Goal: Check status: Check status

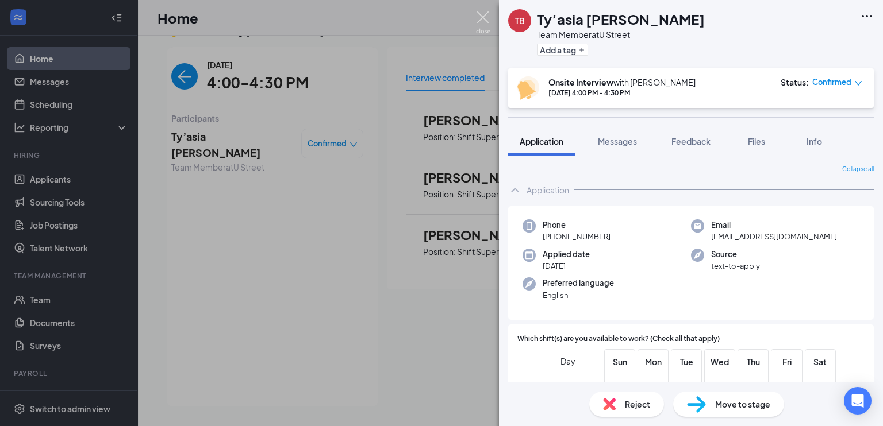
click at [478, 15] on img at bounding box center [483, 22] width 14 height 22
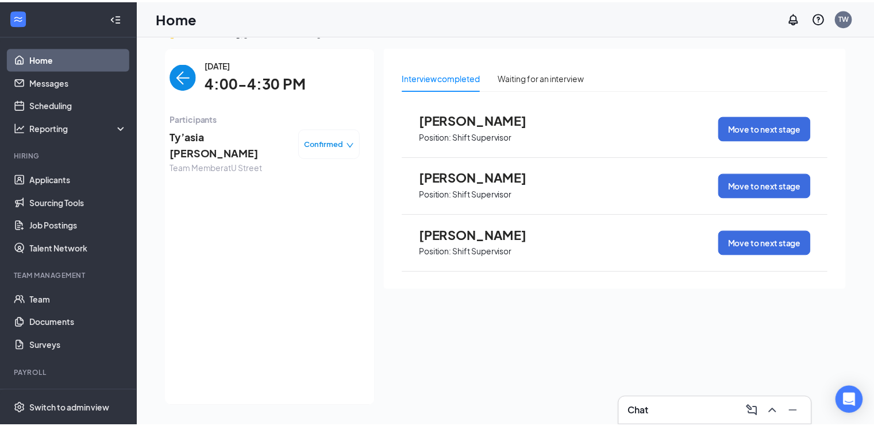
scroll to position [24, 0]
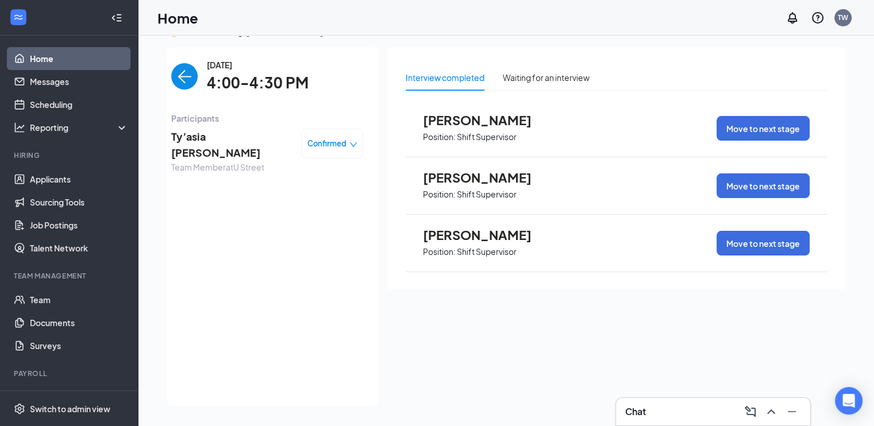
click at [207, 70] on span "[DATE]" at bounding box center [258, 65] width 102 height 13
click at [183, 68] on img "back-button" at bounding box center [184, 76] width 26 height 26
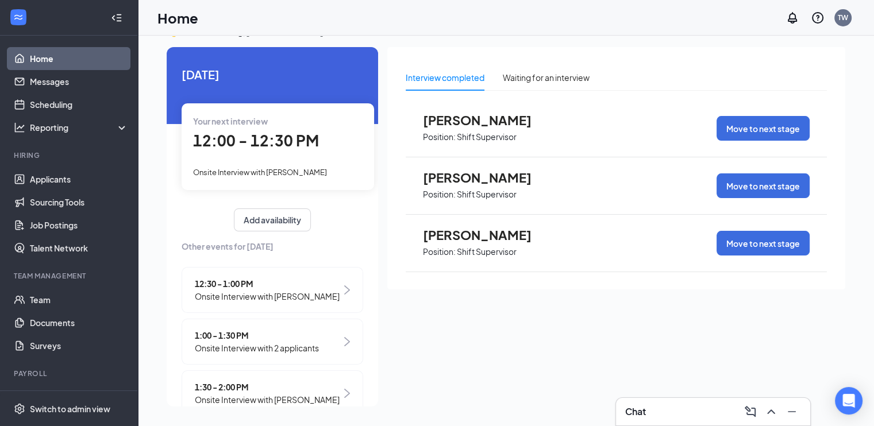
click at [268, 144] on span "12:00 - 12:30 PM" at bounding box center [256, 140] width 126 height 19
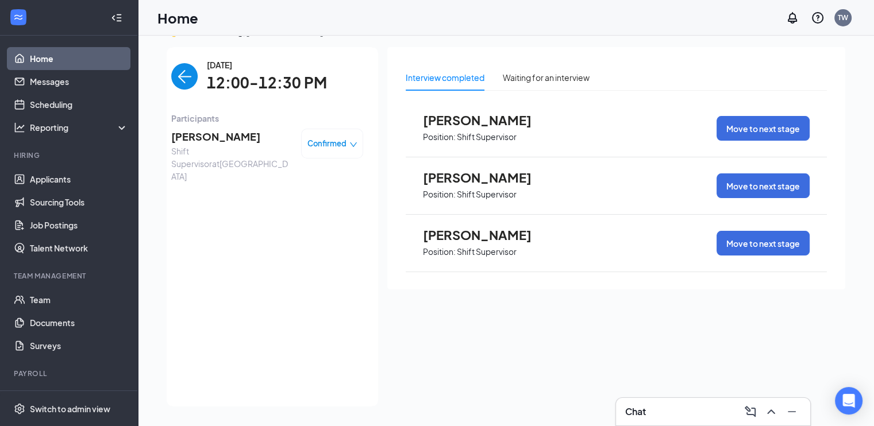
click at [180, 74] on img "back-button" at bounding box center [184, 76] width 26 height 26
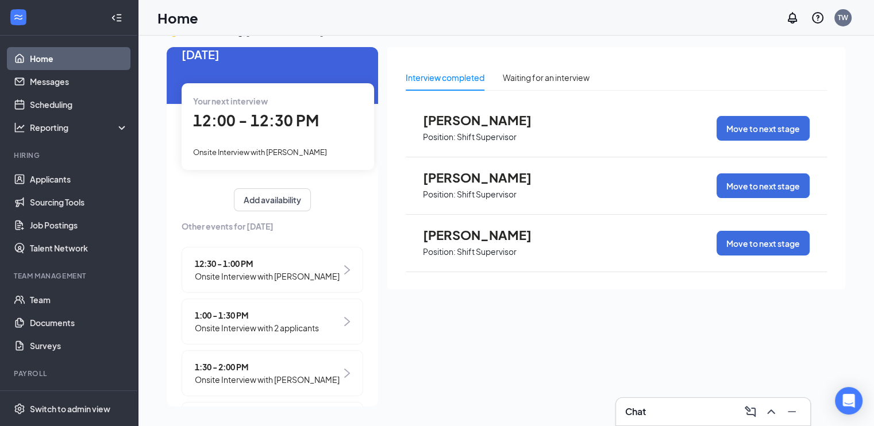
scroll to position [31, 0]
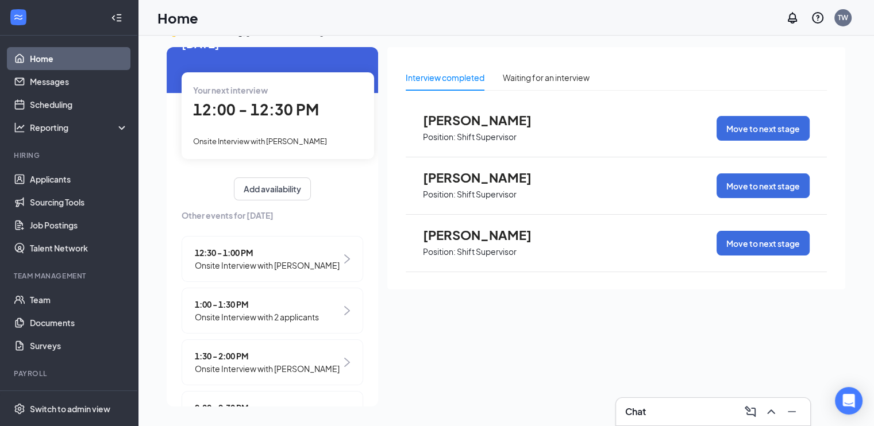
click at [241, 262] on span "Onsite Interview with [PERSON_NAME]" at bounding box center [267, 265] width 145 height 13
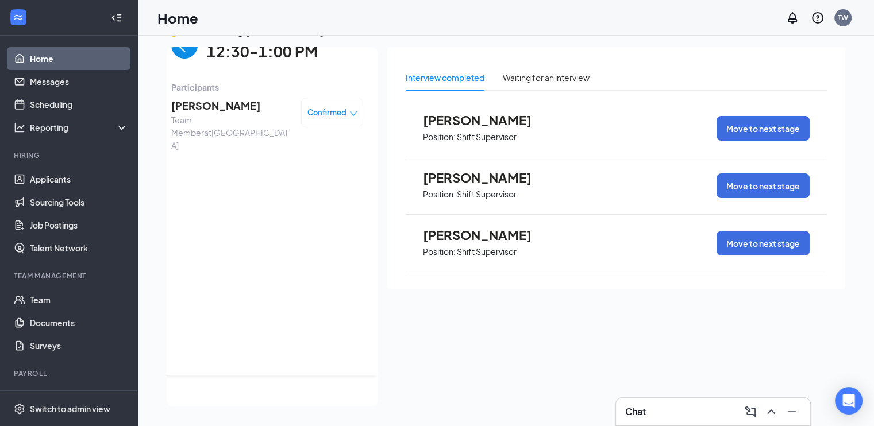
scroll to position [0, 0]
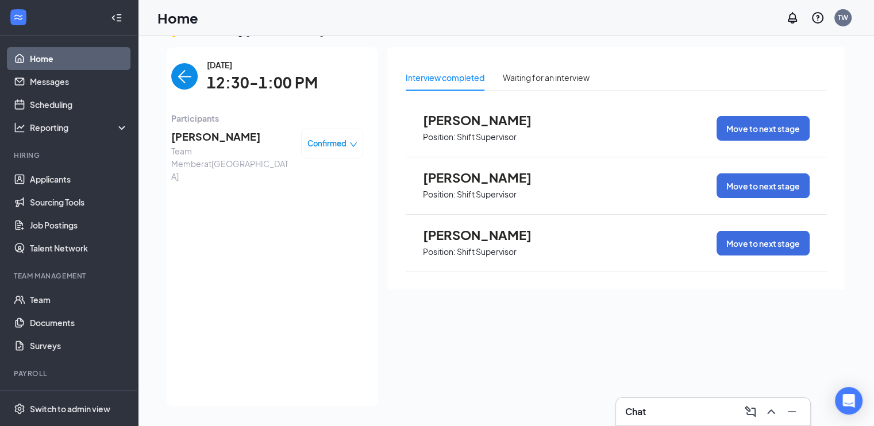
click at [181, 83] on img "back-button" at bounding box center [184, 76] width 26 height 26
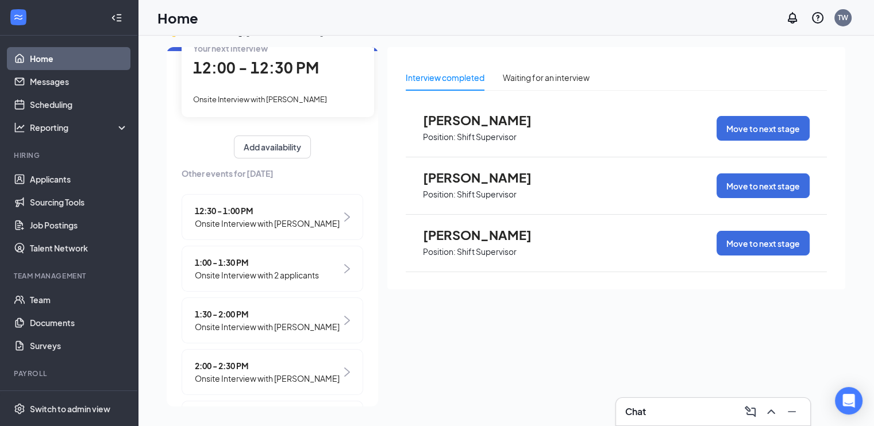
scroll to position [74, 0]
click at [307, 291] on div "1:00 - 1:30 PM Onsite Interview with 2 applicants" at bounding box center [273, 268] width 182 height 46
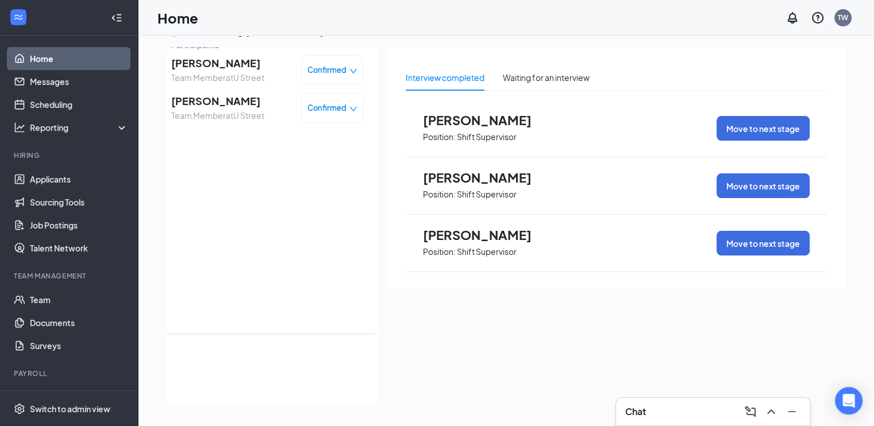
scroll to position [0, 0]
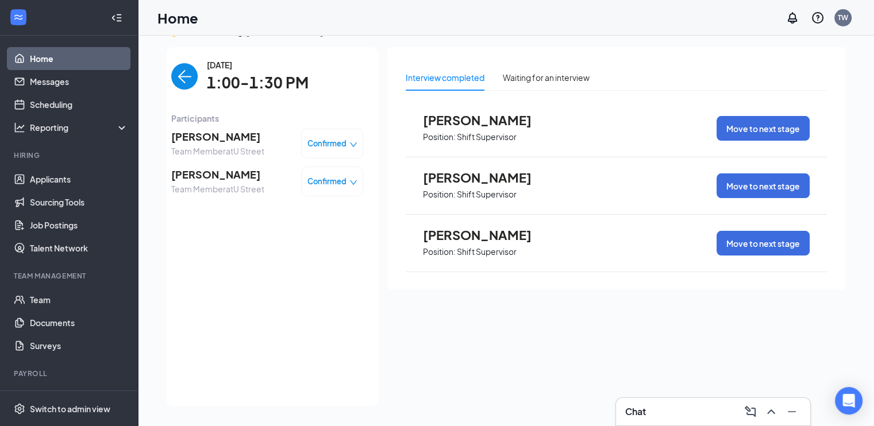
click at [239, 150] on span "Team Member at [GEOGRAPHIC_DATA]" at bounding box center [217, 151] width 93 height 13
click at [175, 76] on img "back-button" at bounding box center [184, 76] width 26 height 26
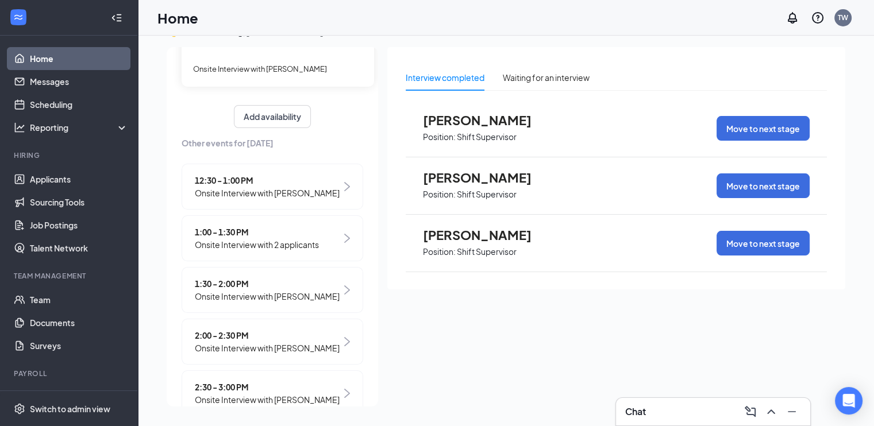
scroll to position [105, 0]
click at [291, 302] on span "Onsite Interview with [PERSON_NAME]" at bounding box center [267, 295] width 145 height 13
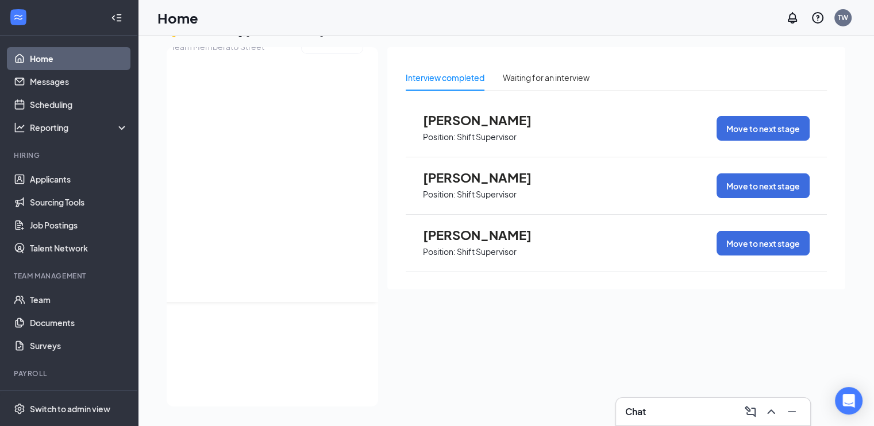
scroll to position [0, 0]
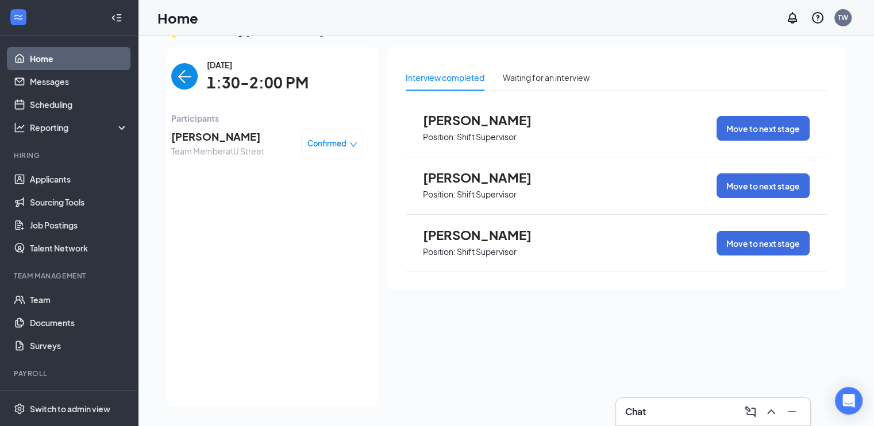
click at [172, 72] on img "back-button" at bounding box center [184, 76] width 26 height 26
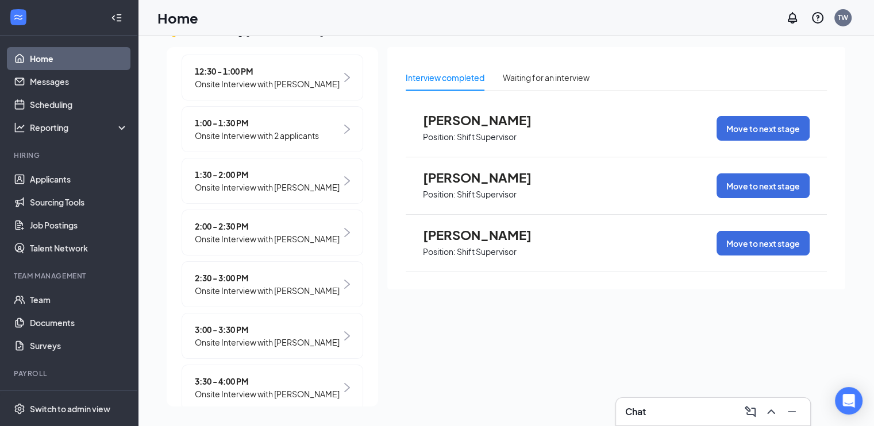
scroll to position [215, 0]
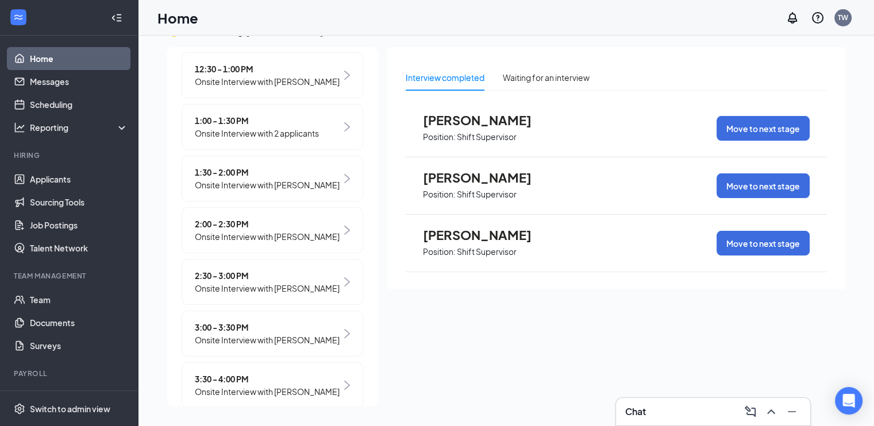
click at [256, 295] on span "Onsite Interview with [PERSON_NAME]" at bounding box center [267, 288] width 145 height 13
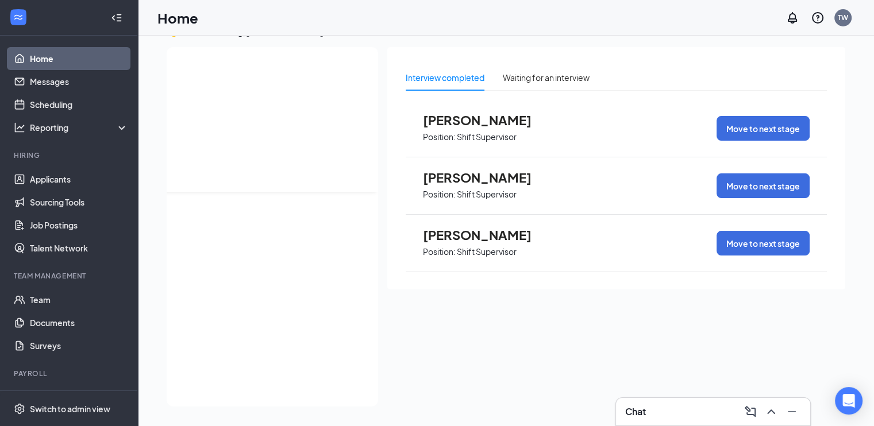
scroll to position [0, 0]
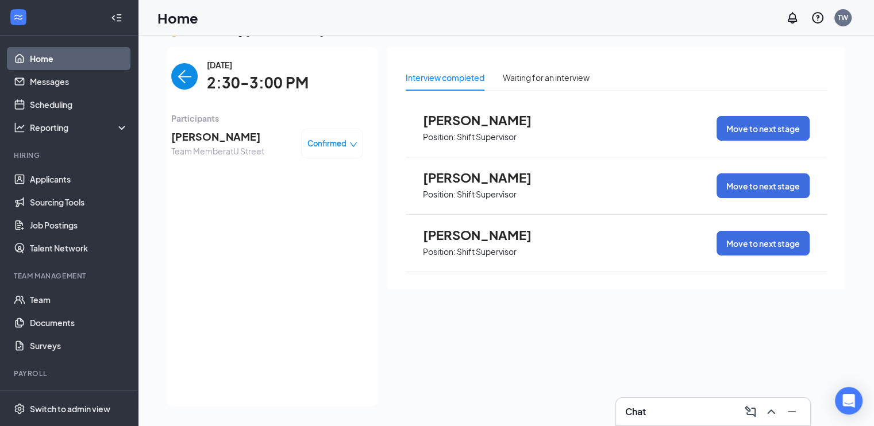
click at [177, 70] on img "back-button" at bounding box center [184, 76] width 26 height 26
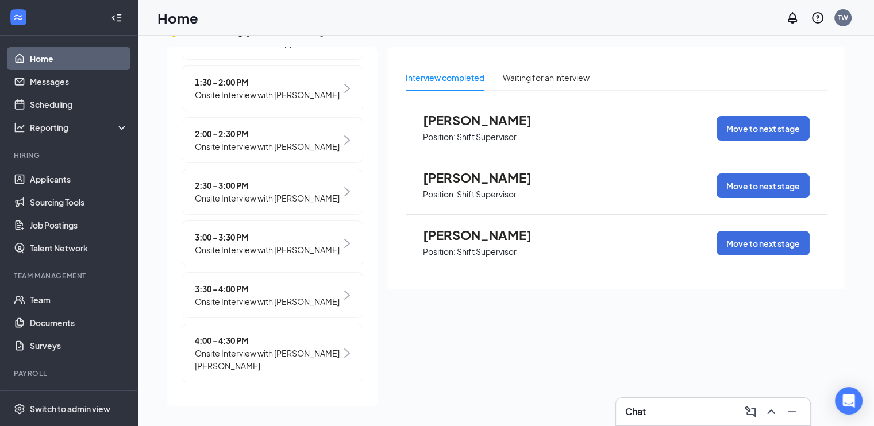
scroll to position [309, 0]
click at [256, 256] on span "Onsite Interview with [PERSON_NAME]" at bounding box center [267, 250] width 145 height 13
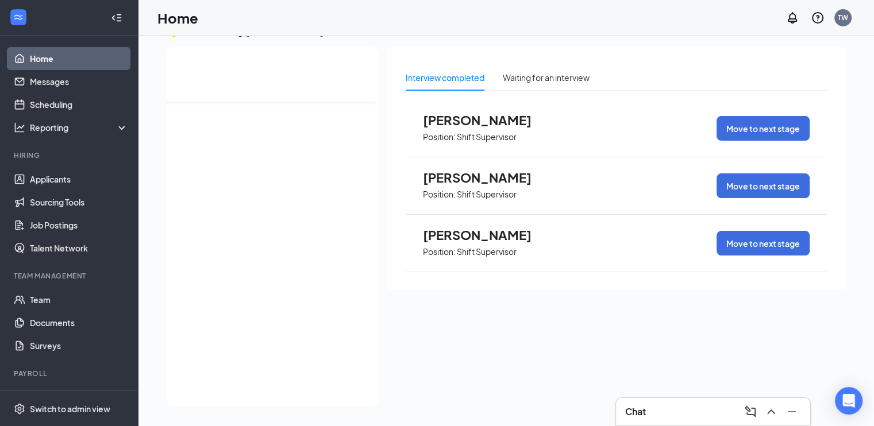
scroll to position [0, 0]
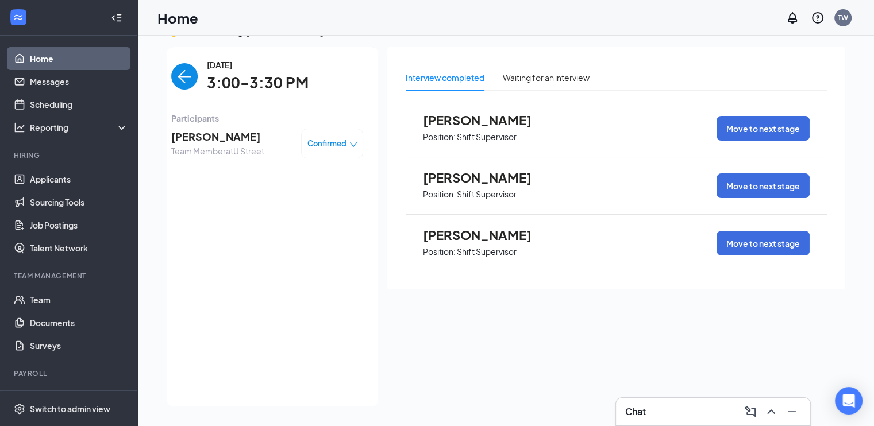
click at [176, 78] on img "back-button" at bounding box center [184, 76] width 26 height 26
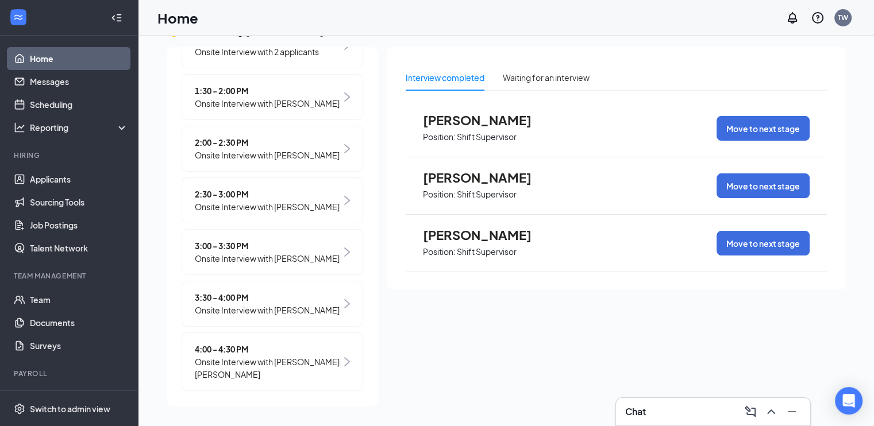
scroll to position [328, 0]
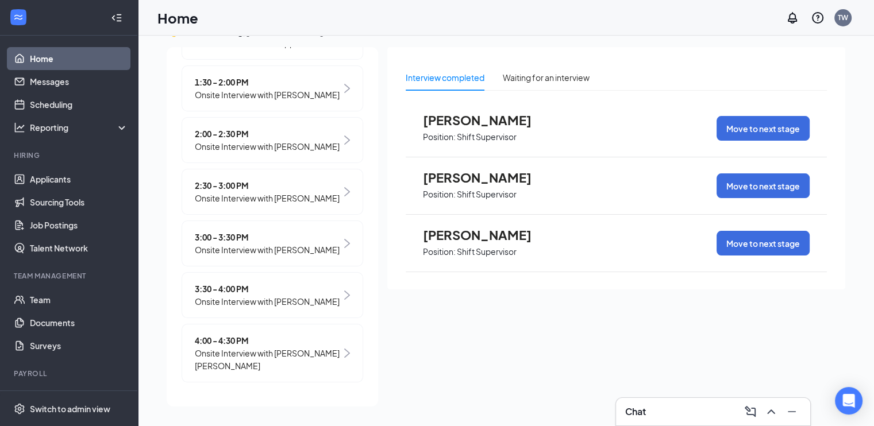
click at [253, 308] on span "Onsite Interview with [PERSON_NAME]" at bounding box center [267, 301] width 145 height 13
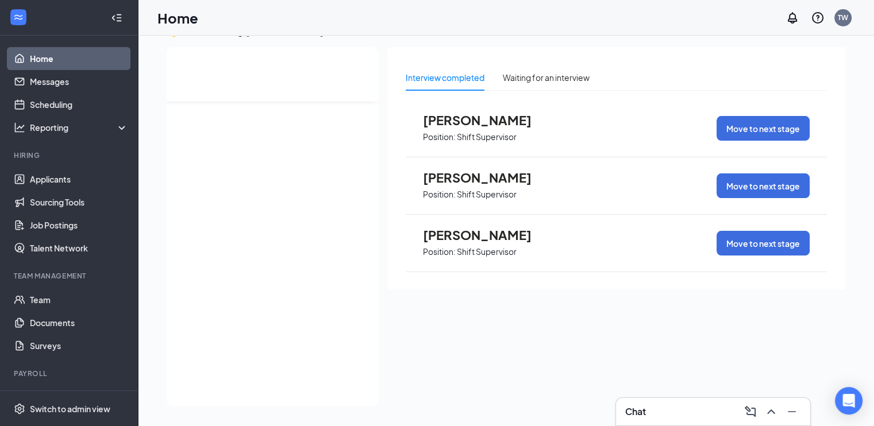
scroll to position [0, 0]
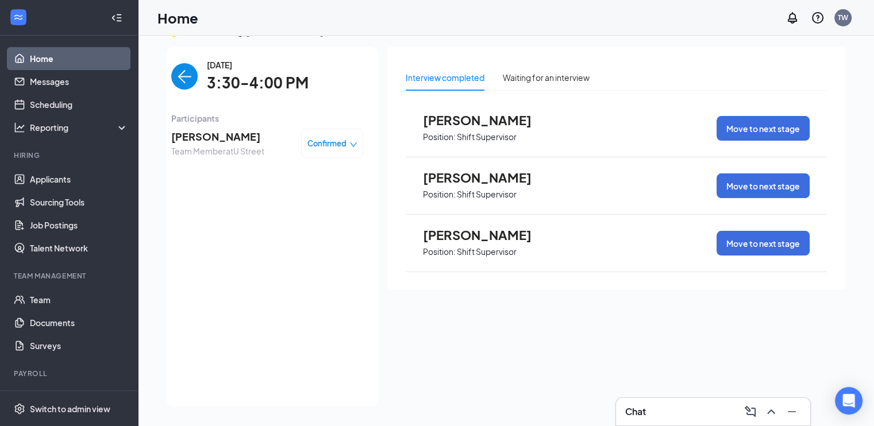
click at [175, 86] on img "back-button" at bounding box center [184, 76] width 26 height 26
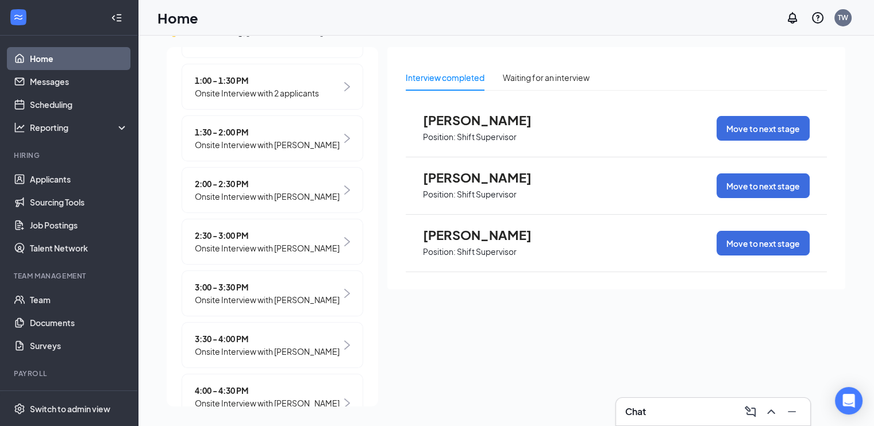
scroll to position [328, 0]
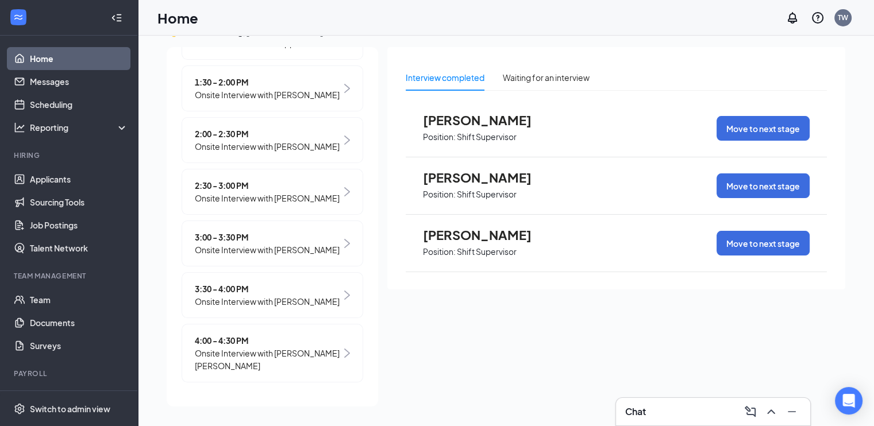
click at [294, 364] on span "Onsite Interview with [PERSON_NAME] [PERSON_NAME]" at bounding box center [268, 359] width 147 height 25
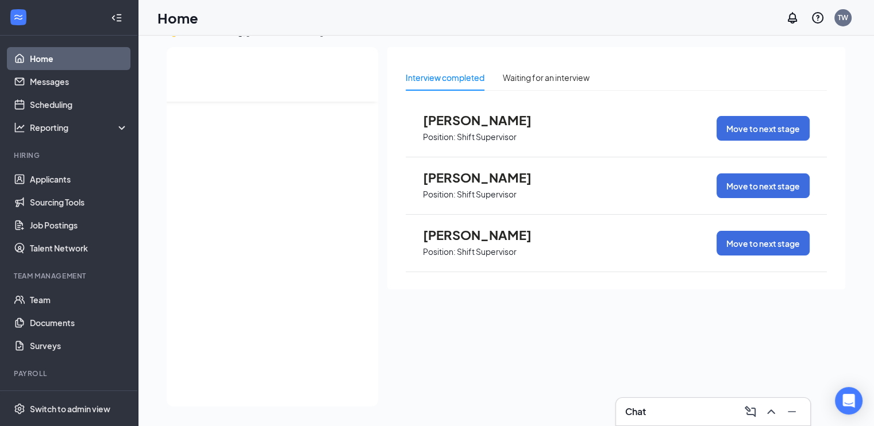
scroll to position [0, 0]
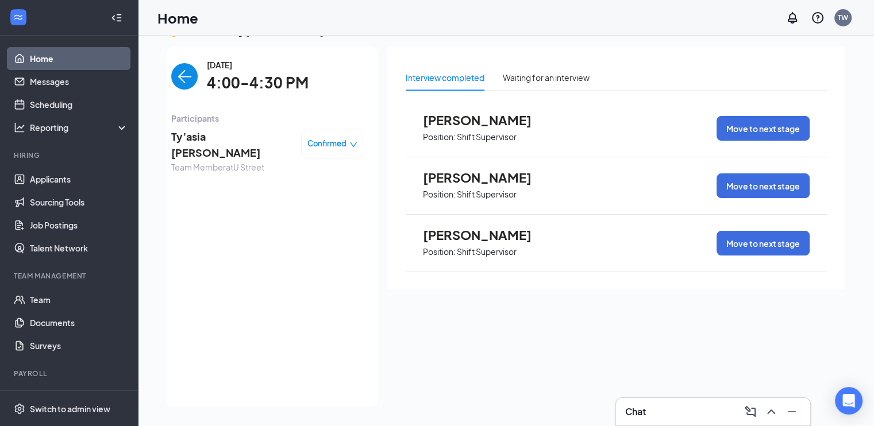
click at [180, 67] on img "back-button" at bounding box center [184, 76] width 26 height 26
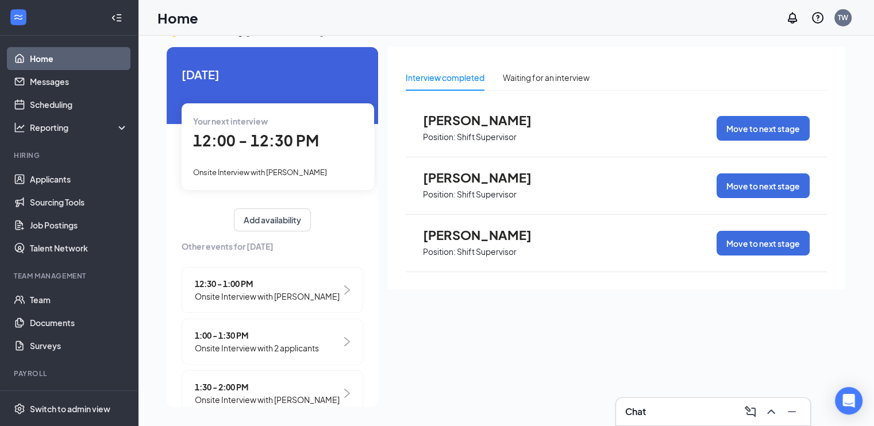
click at [60, 57] on link "Home" at bounding box center [79, 58] width 98 height 23
